Goal: Task Accomplishment & Management: Use online tool/utility

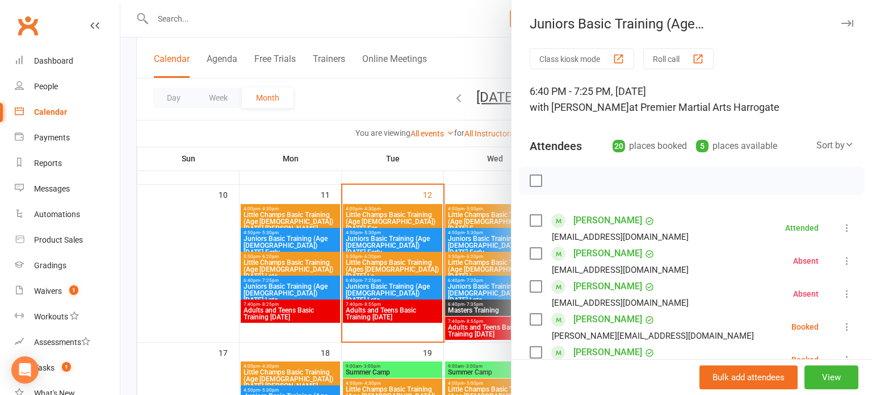
scroll to position [135, 0]
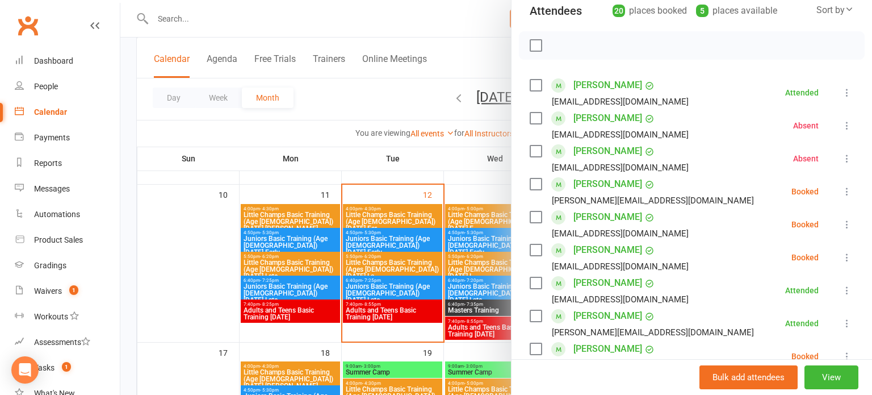
click at [468, 194] on div at bounding box center [496, 197] width 752 height 395
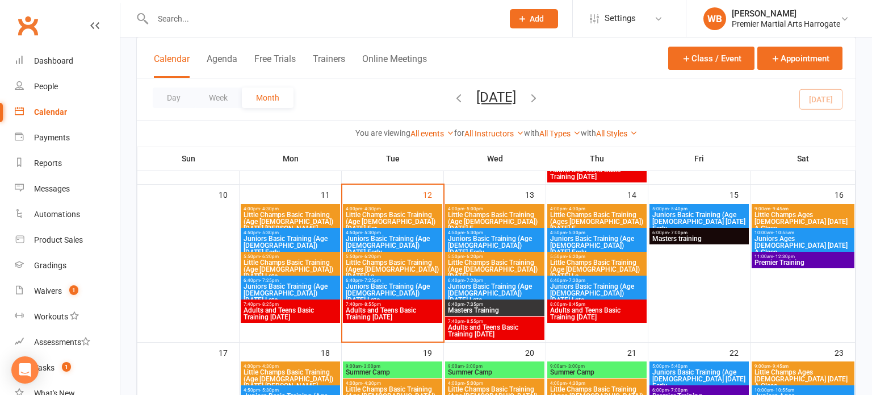
click at [371, 320] on span "Adults and Teens Basic Training [DATE]" at bounding box center [392, 314] width 95 height 14
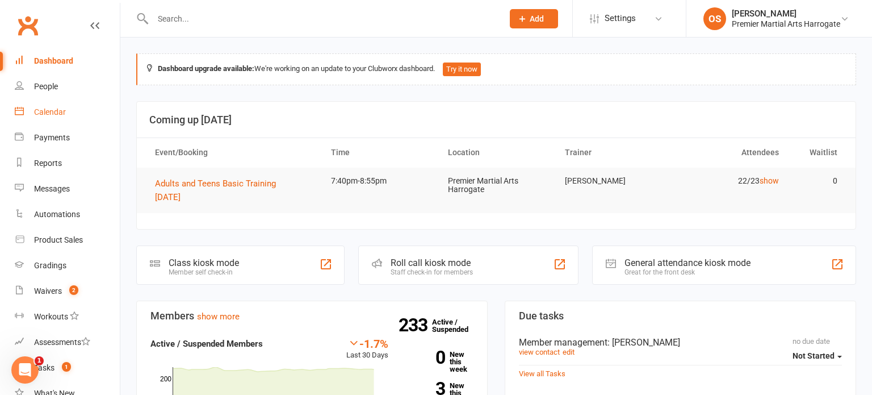
click at [44, 110] on div "Calendar" at bounding box center [50, 111] width 32 height 9
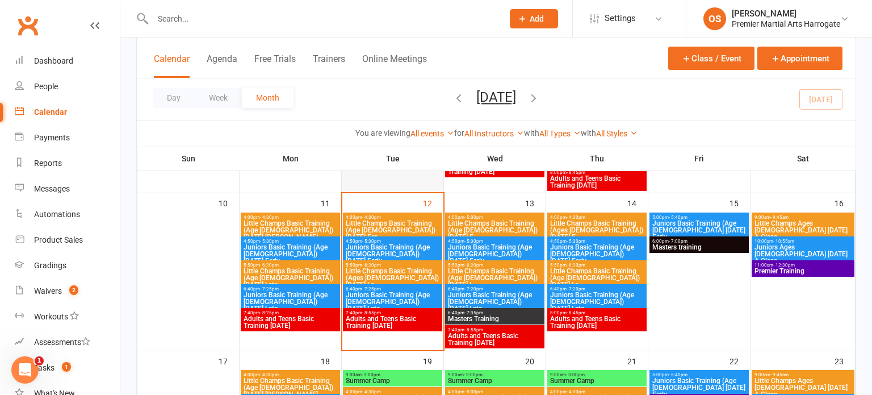
scroll to position [377, 0]
click at [401, 318] on span "Adults and Teens Basic Training [DATE]" at bounding box center [392, 322] width 95 height 14
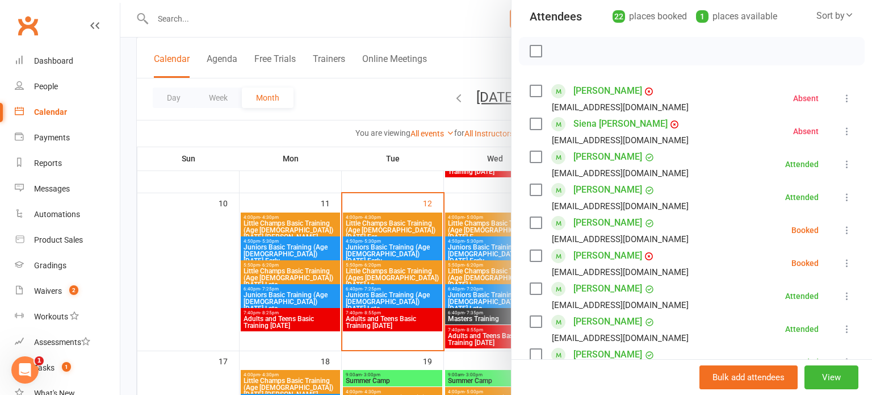
scroll to position [198, 0]
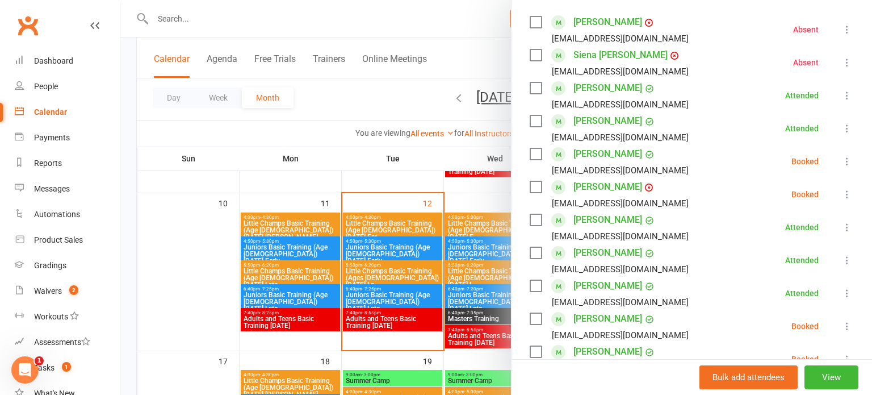
click at [572, 244] on div "[PERSON_NAME] [EMAIL_ADDRESS][DOMAIN_NAME]" at bounding box center [612, 260] width 164 height 33
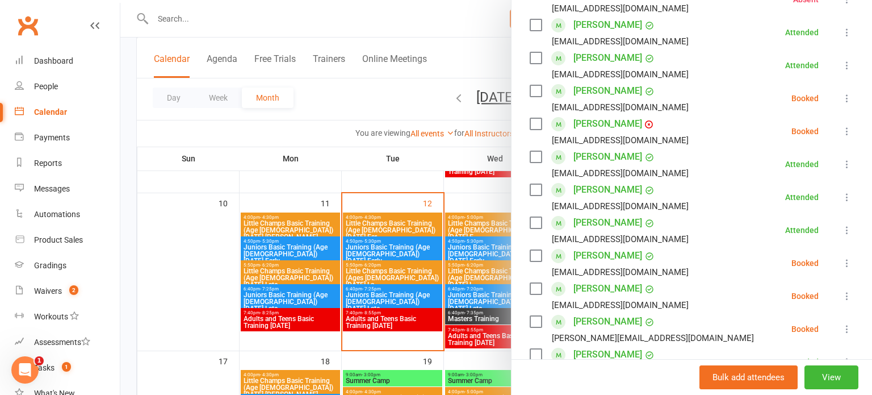
scroll to position [262, 0]
click at [842, 263] on icon at bounding box center [846, 261] width 11 height 11
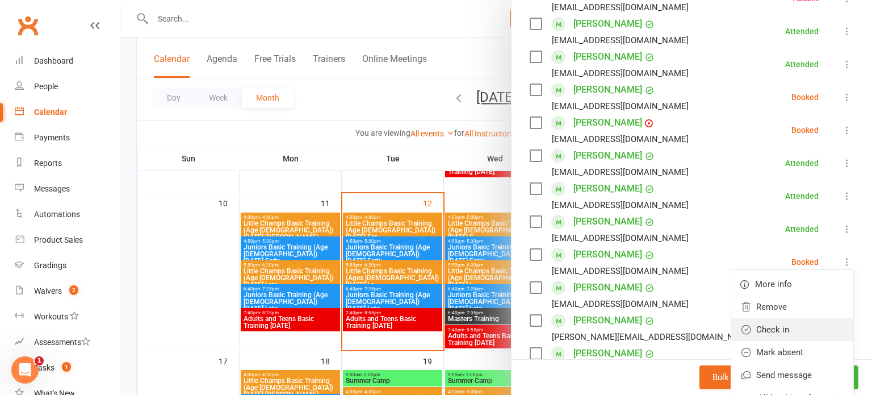
click at [781, 322] on link "Check in" at bounding box center [792, 329] width 122 height 23
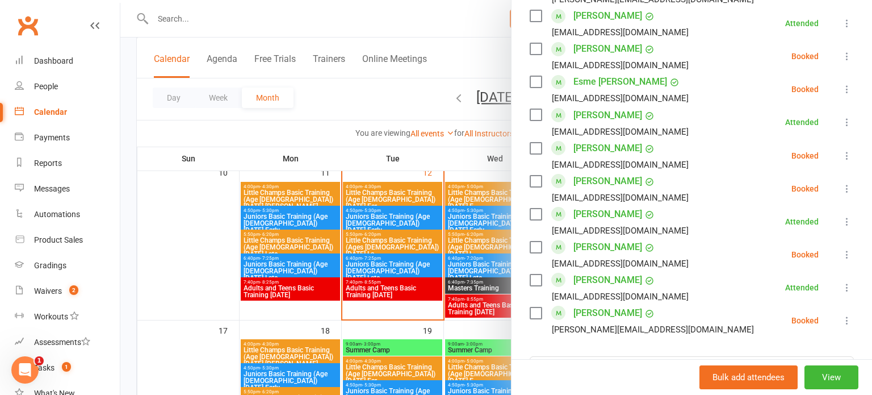
scroll to position [613, 0]
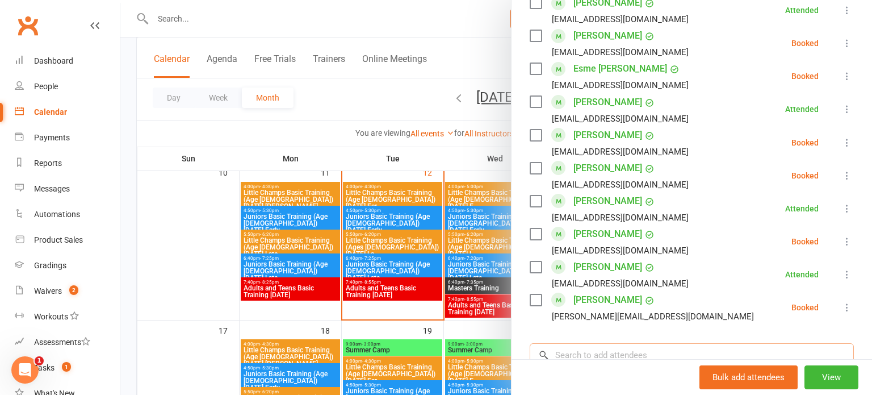
click at [643, 346] on input "search" at bounding box center [692, 355] width 324 height 24
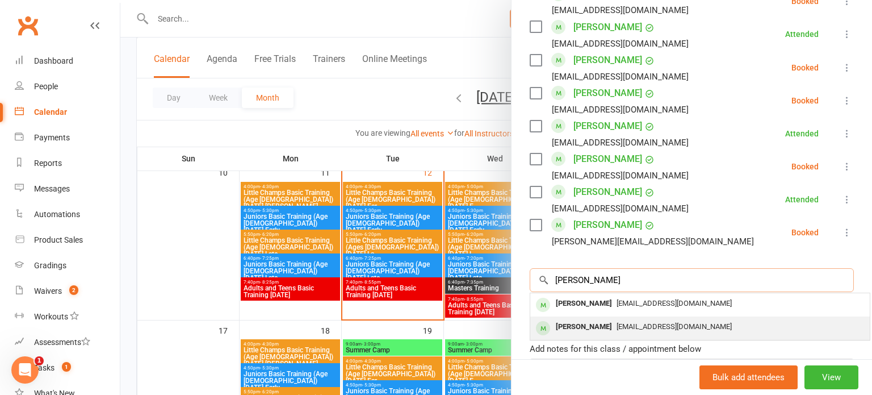
scroll to position [688, 0]
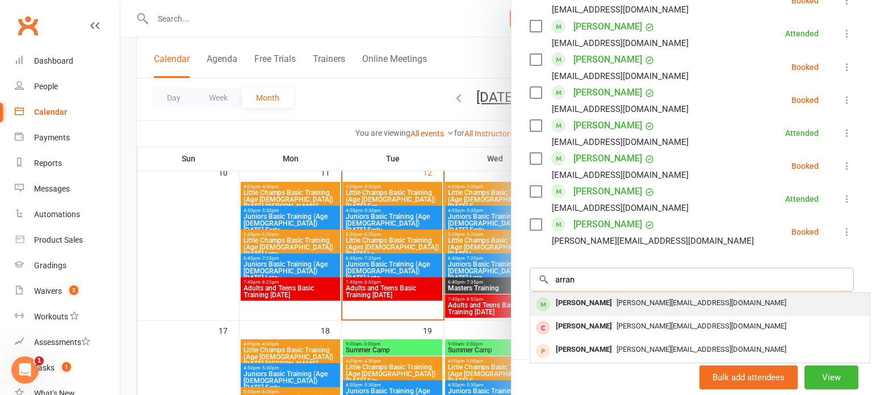
type input "arran"
click at [550, 300] on div at bounding box center [543, 304] width 16 height 19
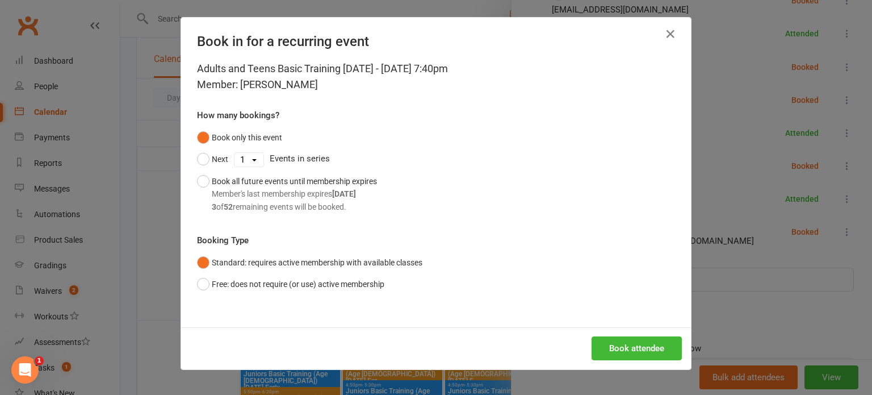
click at [270, 259] on button "Standard: requires active membership with available classes" at bounding box center [309, 263] width 225 height 22
click at [279, 282] on button "Free: does not require (or use) active membership" at bounding box center [290, 284] width 187 height 22
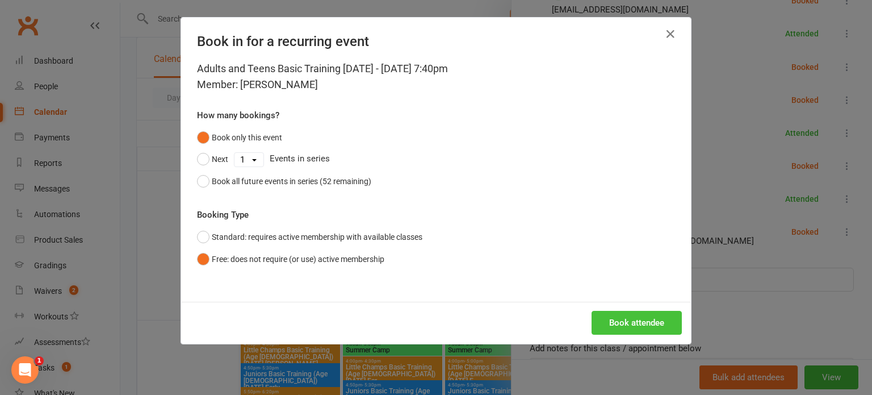
click at [596, 324] on button "Book attendee" at bounding box center [637, 323] width 90 height 24
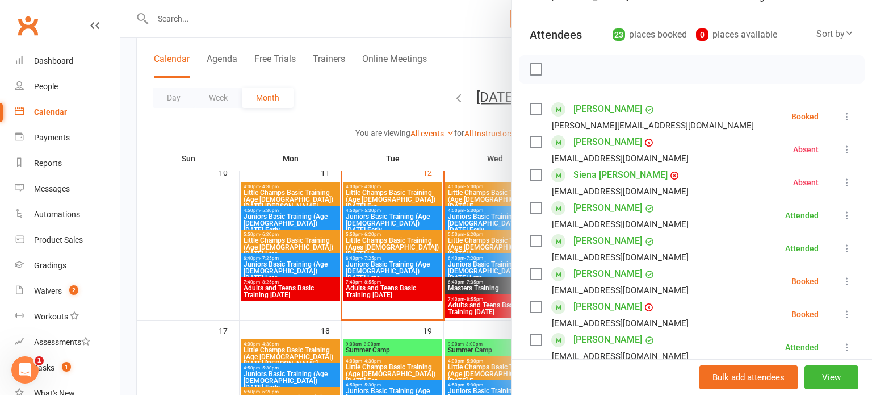
scroll to position [108, 0]
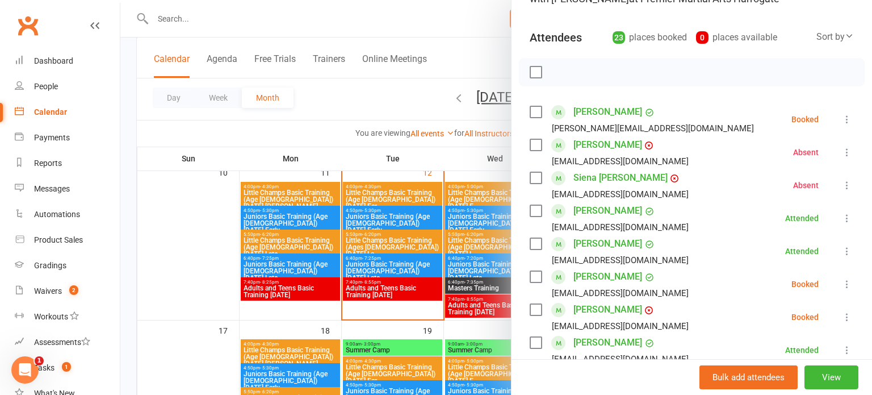
click at [841, 114] on icon at bounding box center [846, 119] width 11 height 11
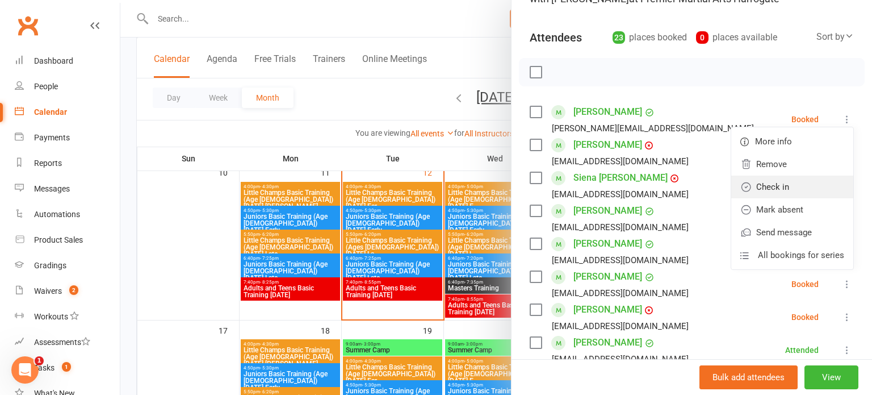
click at [765, 194] on link "Check in" at bounding box center [792, 186] width 122 height 23
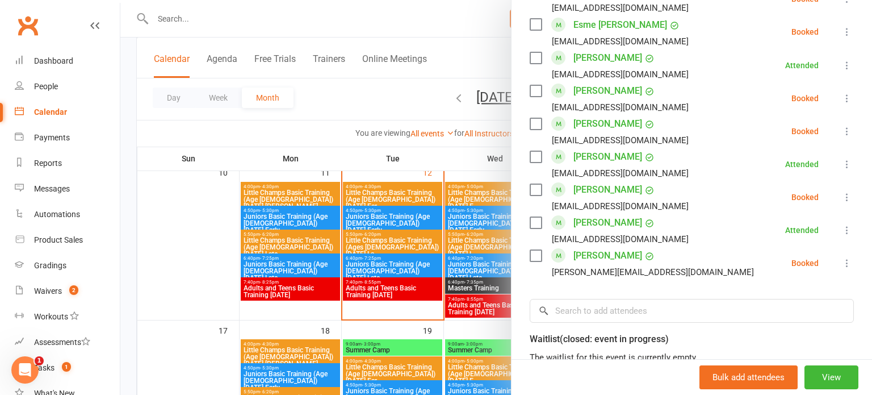
scroll to position [690, 0]
